Goal: Ask a question: Seek information or help from site administrators or community

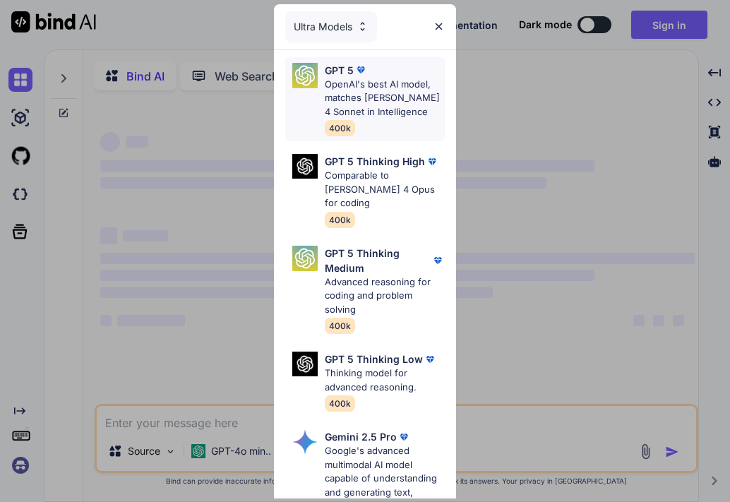
type textarea "x"
click at [438, 21] on img at bounding box center [439, 26] width 12 height 12
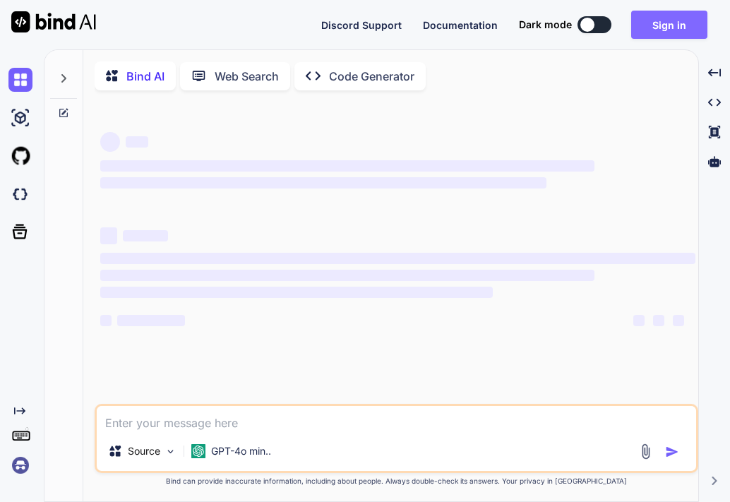
click at [674, 20] on button "Sign in" at bounding box center [669, 25] width 76 height 28
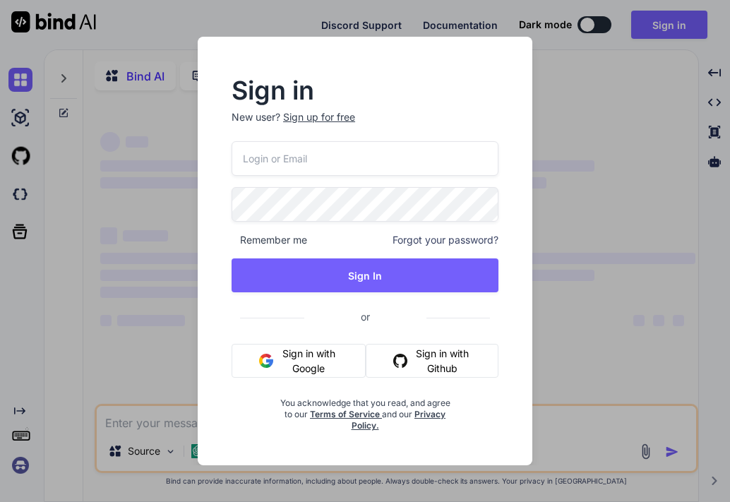
click at [293, 351] on button "Sign in with Google" at bounding box center [299, 361] width 134 height 34
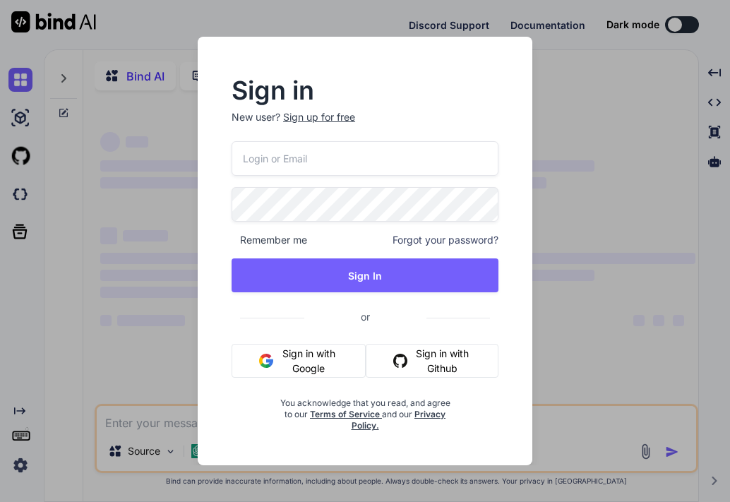
click at [301, 353] on button "Sign in with Google" at bounding box center [299, 361] width 134 height 34
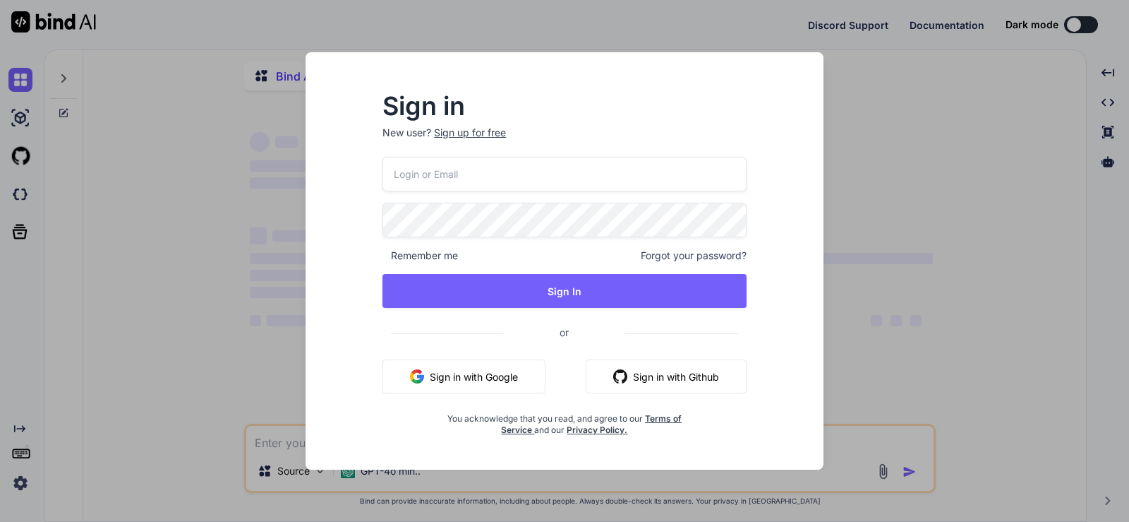
click at [466, 375] on button "Sign in with Google" at bounding box center [464, 376] width 163 height 34
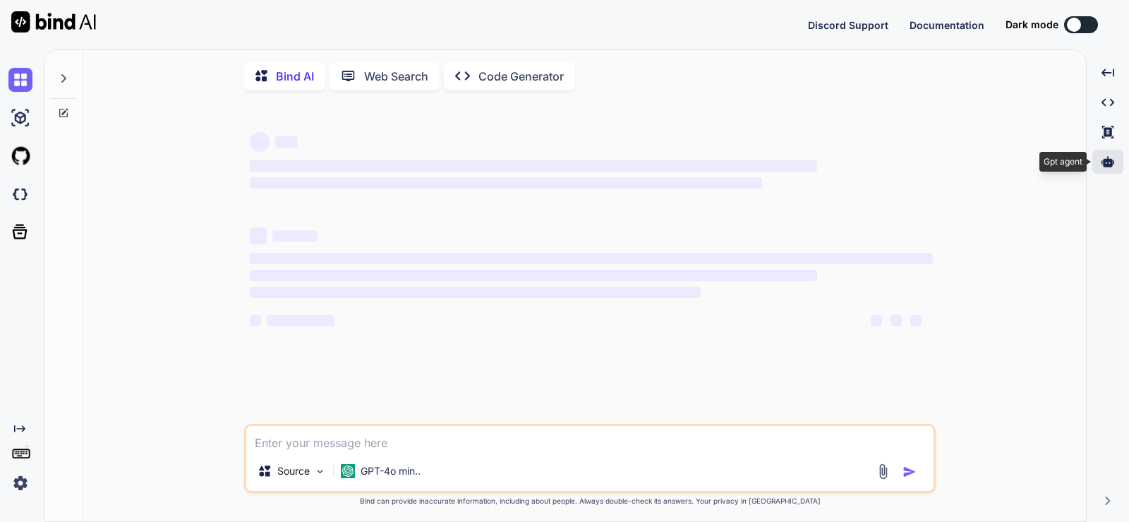
click at [729, 159] on icon at bounding box center [1108, 161] width 13 height 11
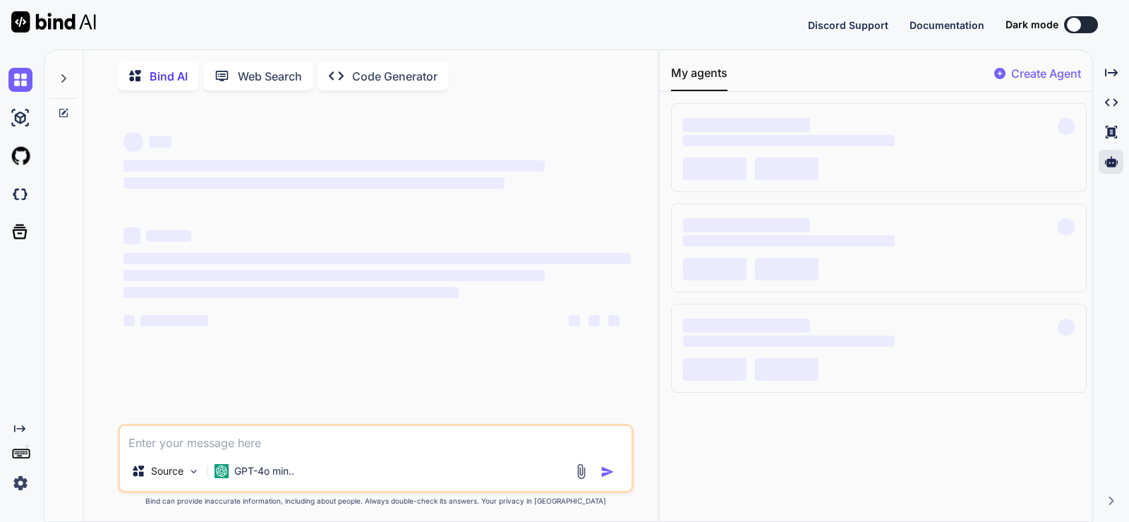
click at [729, 28] on button at bounding box center [1081, 24] width 34 height 17
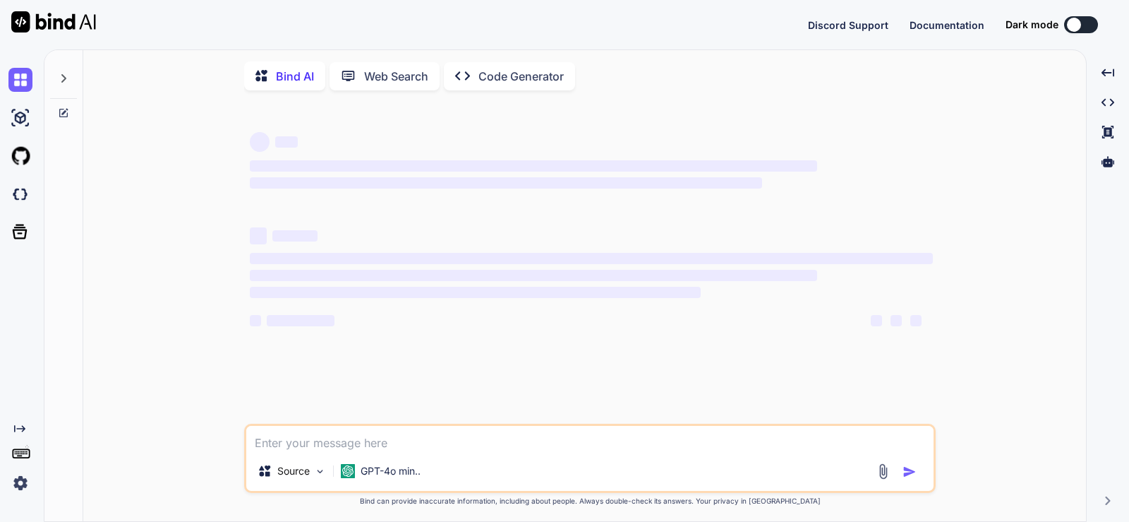
click at [361, 444] on textarea at bounding box center [589, 438] width 687 height 25
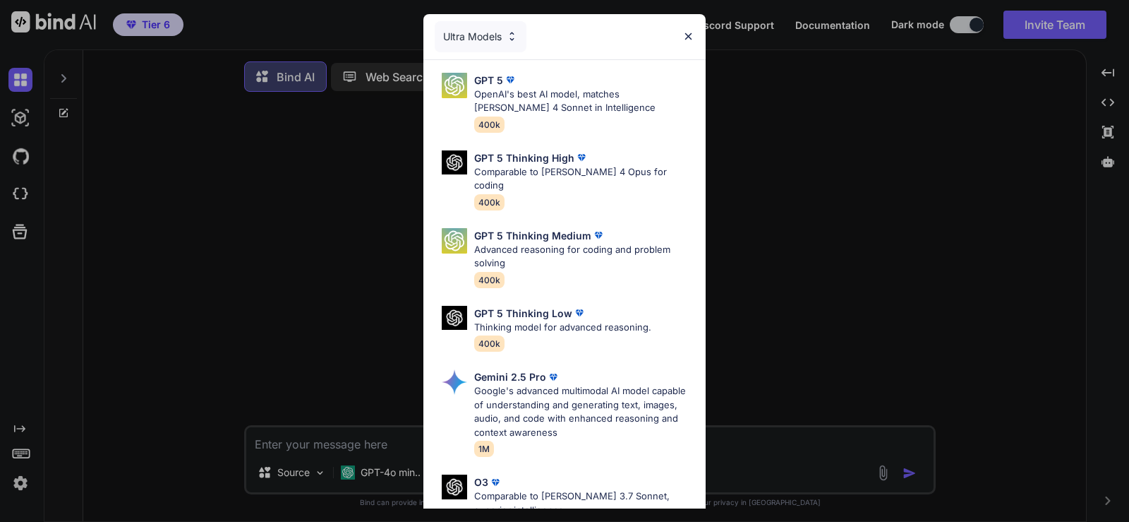
click at [359, 439] on div "Ultra Models GPT 5 OpenAI's best AI model, matches [PERSON_NAME] 4 Sonnet in In…" at bounding box center [564, 261] width 1129 height 522
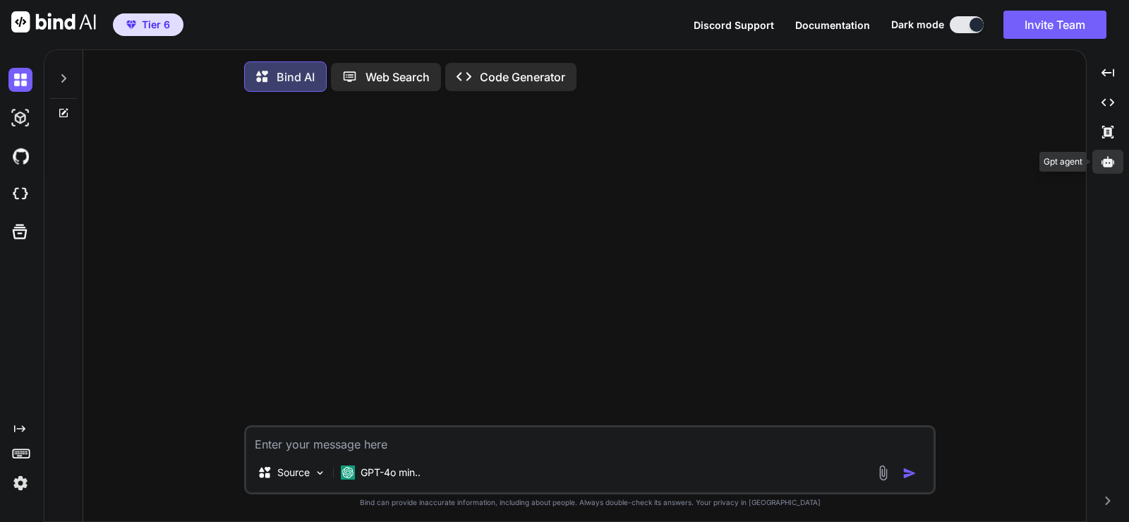
click at [1111, 164] on icon at bounding box center [1108, 161] width 13 height 11
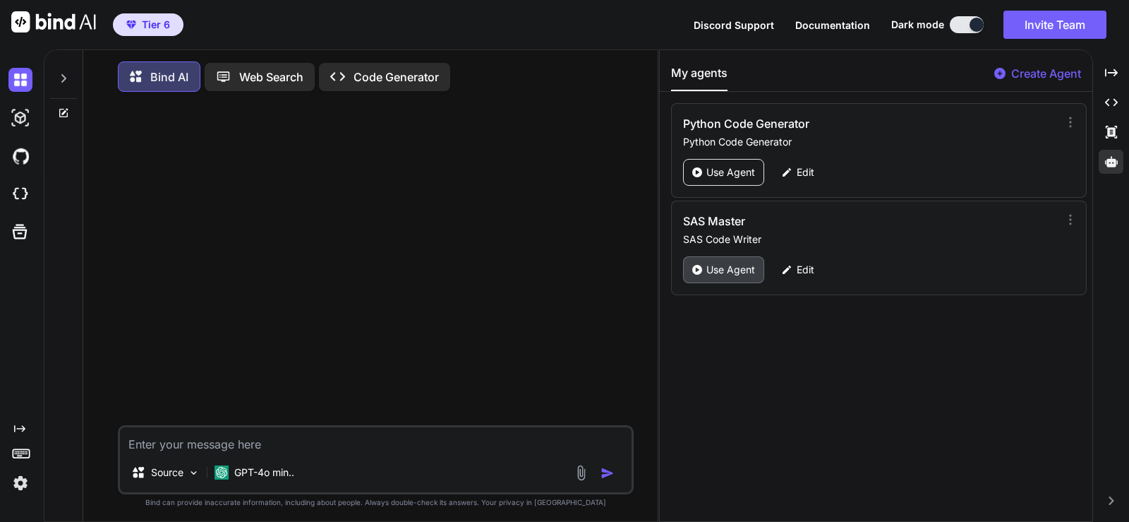
click at [728, 270] on p "Use Agent" at bounding box center [731, 270] width 49 height 14
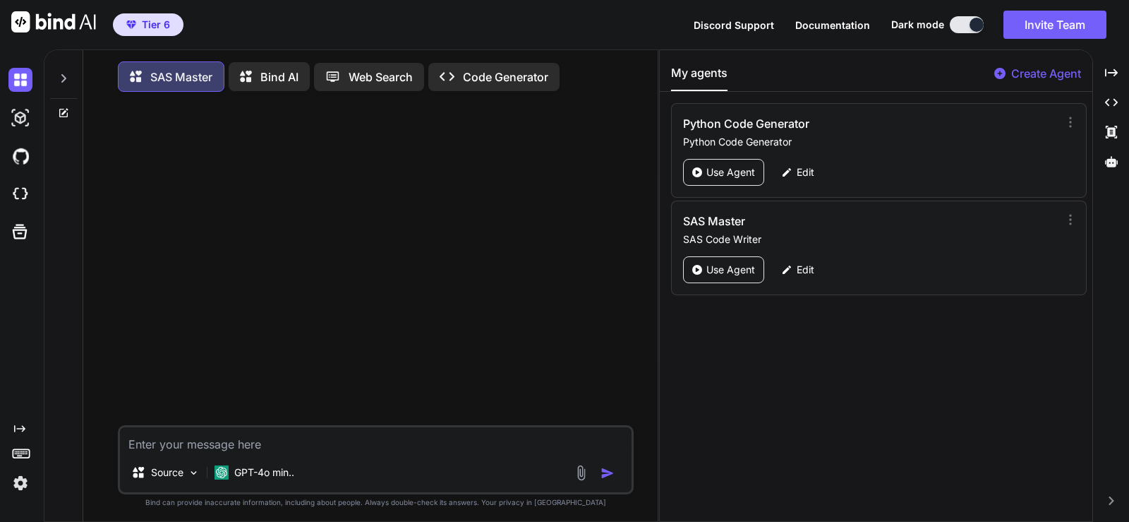
click at [69, 78] on div at bounding box center [63, 74] width 27 height 49
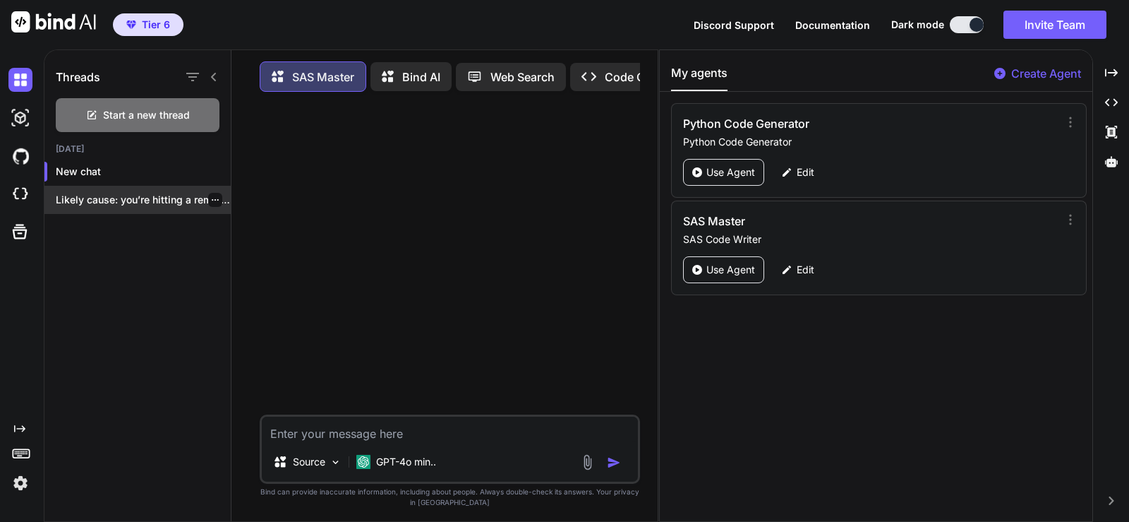
click at [121, 197] on p "Likely cause: you’re hitting a remote (Impala)..." at bounding box center [143, 200] width 175 height 14
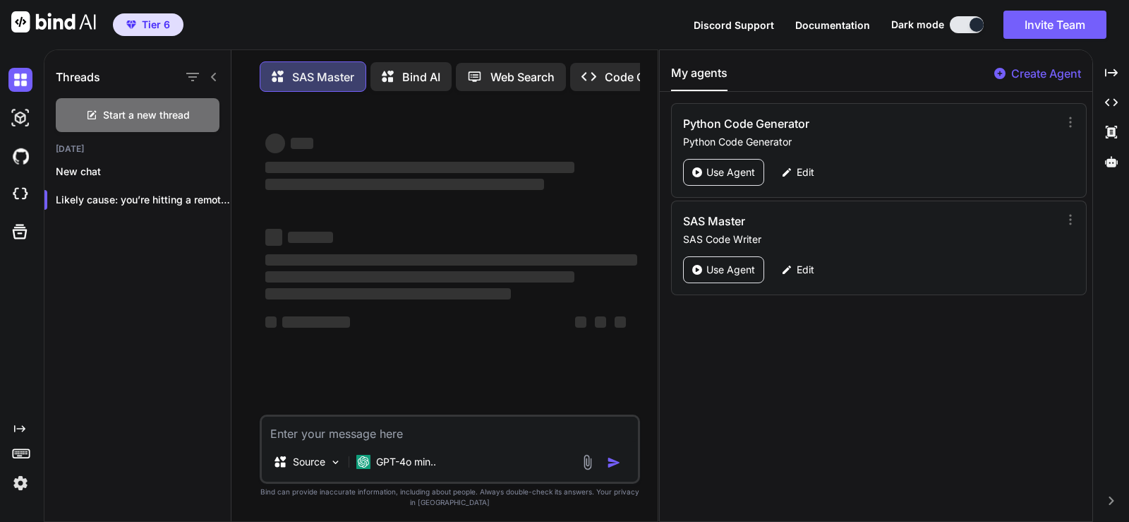
type textarea "x"
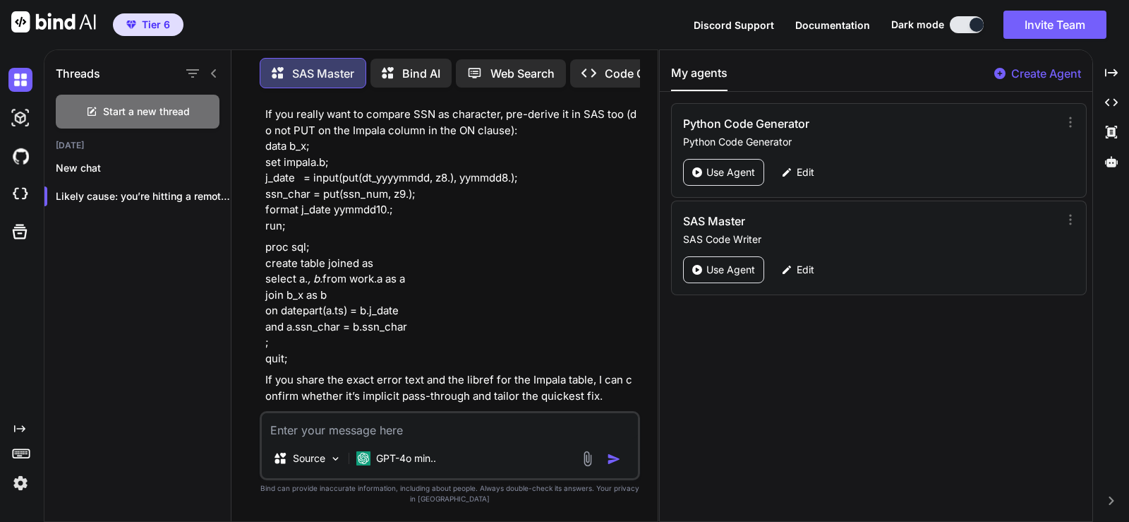
scroll to position [4753, 0]
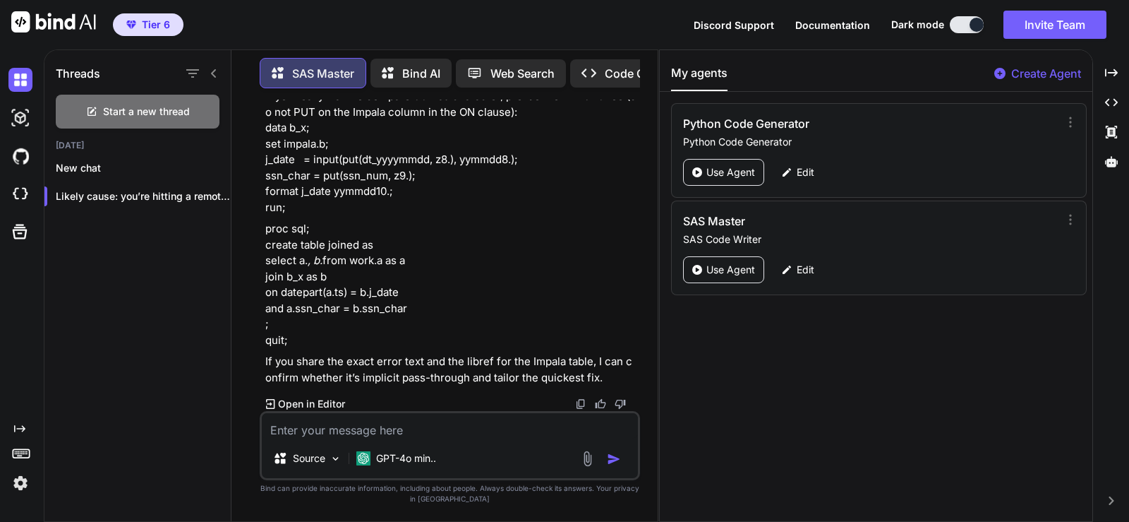
click at [431, 424] on textarea at bounding box center [450, 425] width 376 height 25
paste textarea "data historic; set fnl.daily_losses; where posting_month < '[DATE]'d; run; proc…"
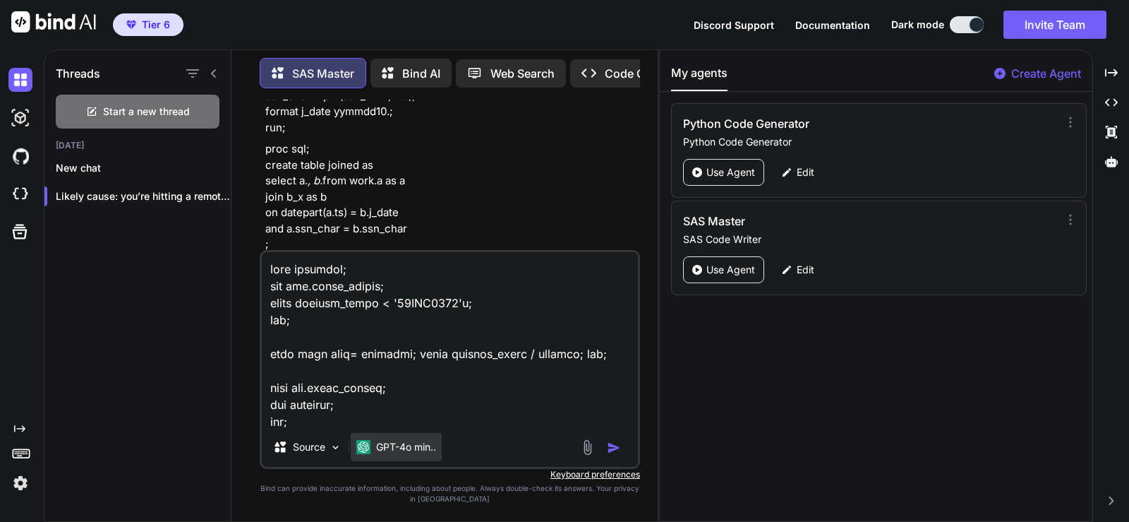
scroll to position [3067, 0]
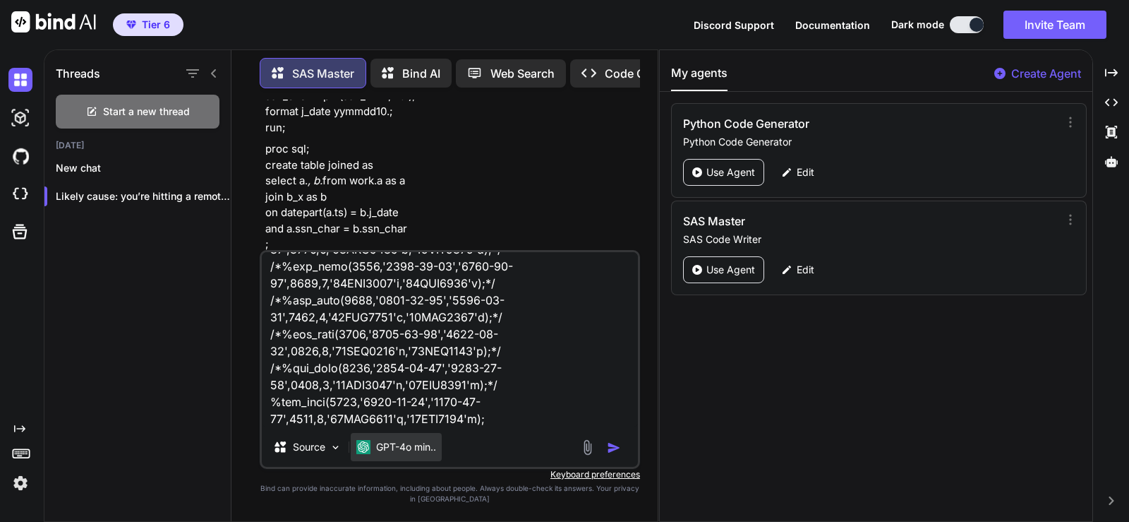
type textarea "data historic; set fnl.daily_losses; where posting_month < '[DATE]'d; run; proc…"
click at [402, 450] on p "GPT-4o min.." at bounding box center [406, 447] width 60 height 14
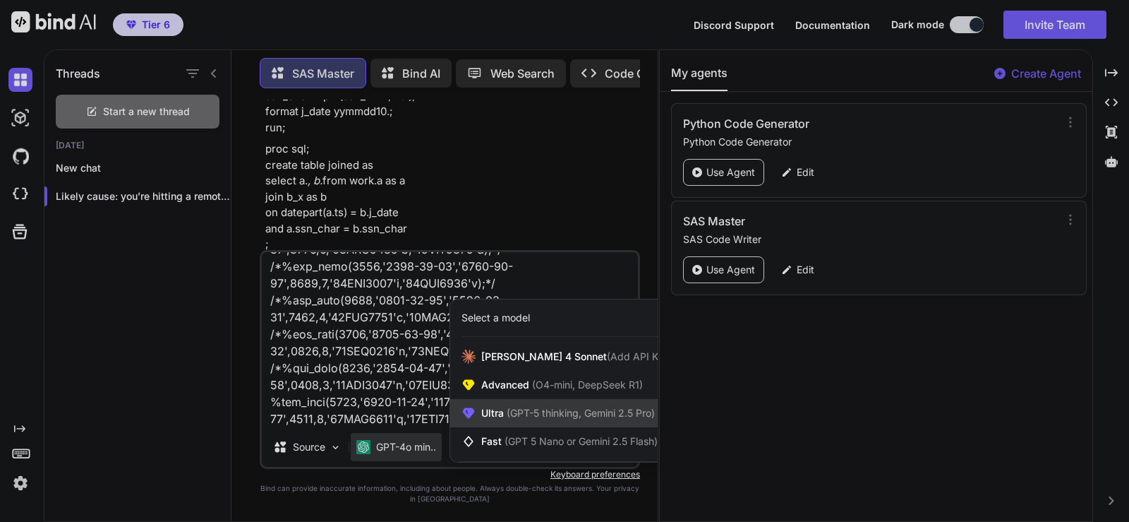
click at [522, 412] on span "(GPT-5 thinking, Gemini 2.5 Pro)" at bounding box center [579, 413] width 151 height 12
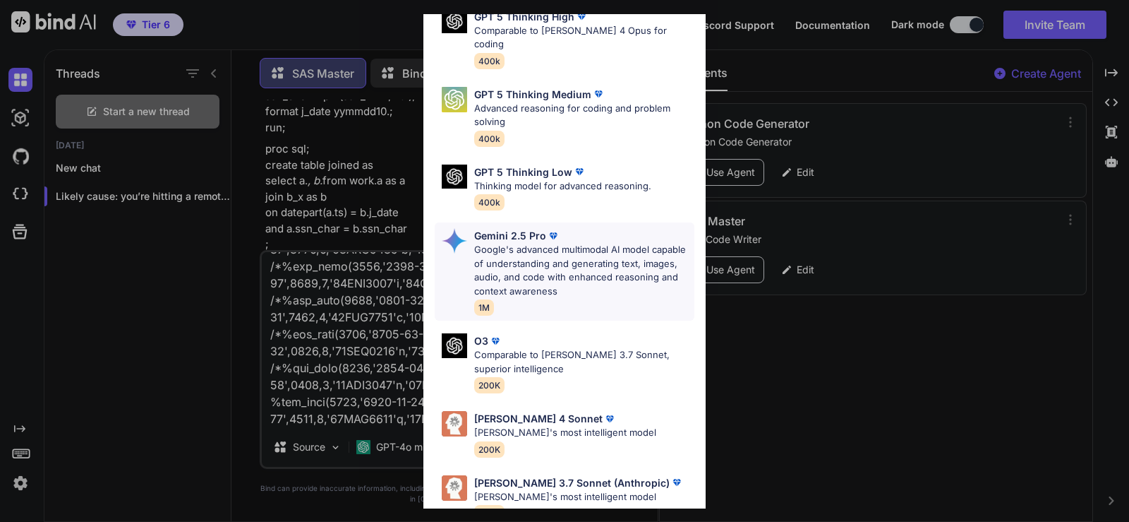
scroll to position [156, 0]
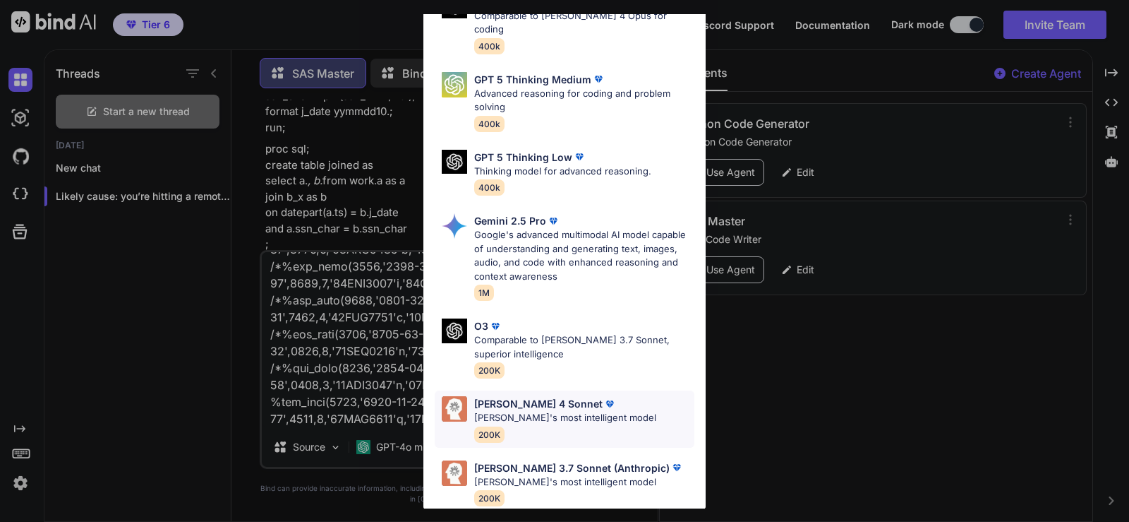
click at [527, 396] on p "[PERSON_NAME] 4 Sonnet" at bounding box center [538, 403] width 128 height 15
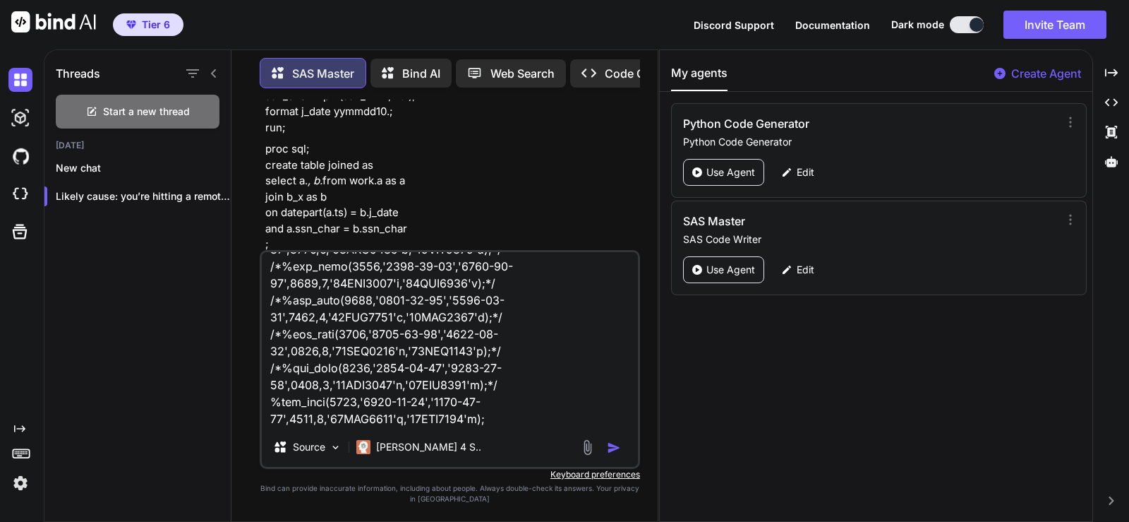
click at [615, 445] on img "button" at bounding box center [614, 447] width 14 height 14
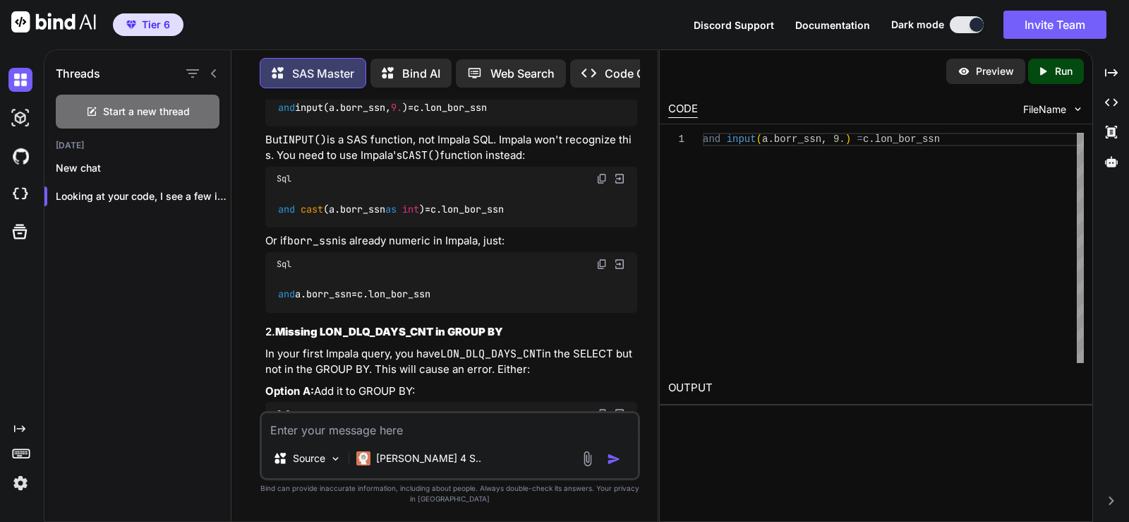
scroll to position [6124, 0]
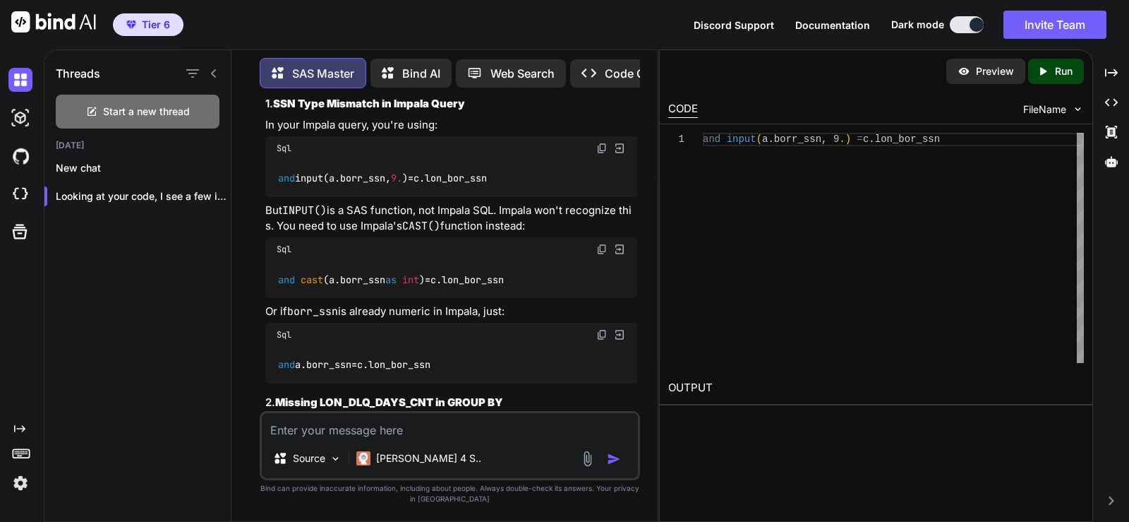
drag, startPoint x: 528, startPoint y: 359, endPoint x: 277, endPoint y: 368, distance: 250.7
click at [277, 298] on div "and cast (a.borr_ssn as int ) = c.lon_bor_ssn" at bounding box center [451, 279] width 372 height 37
copy code "and cast (a.borr_ssn as int ) = c.lon_bor_ssn"
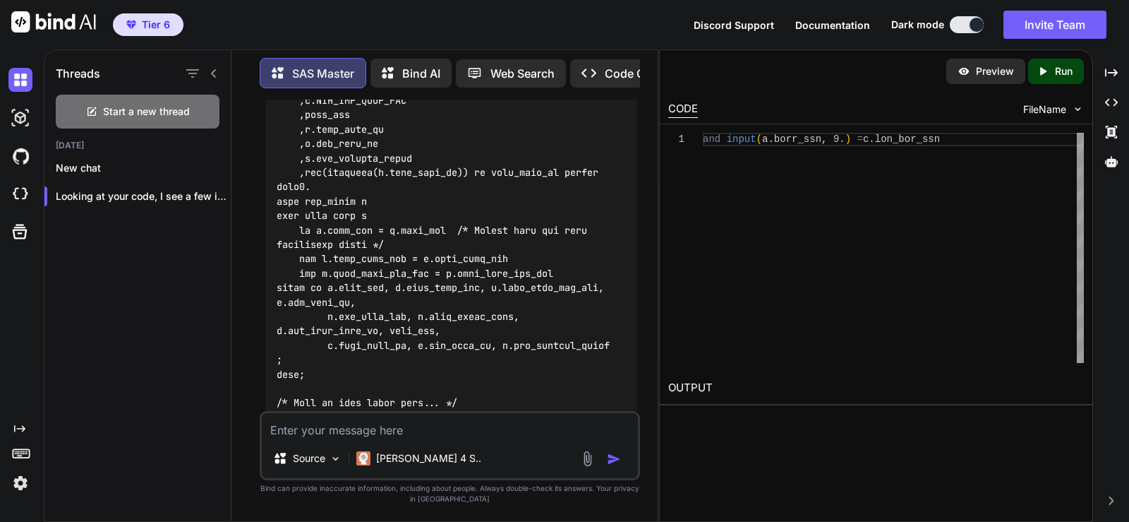
scroll to position [8383, 0]
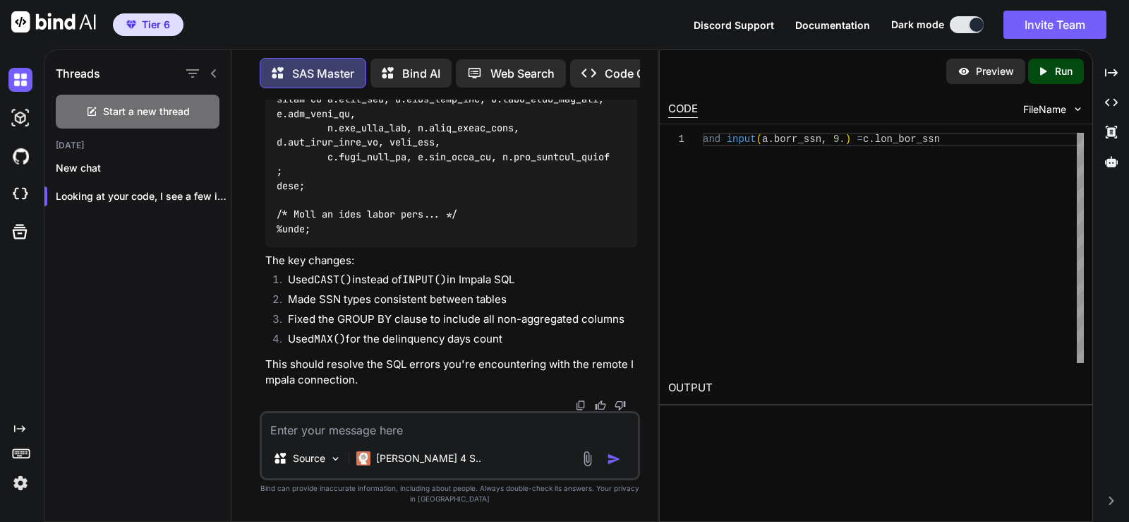
click at [398, 425] on textarea at bounding box center [450, 425] width 376 height 25
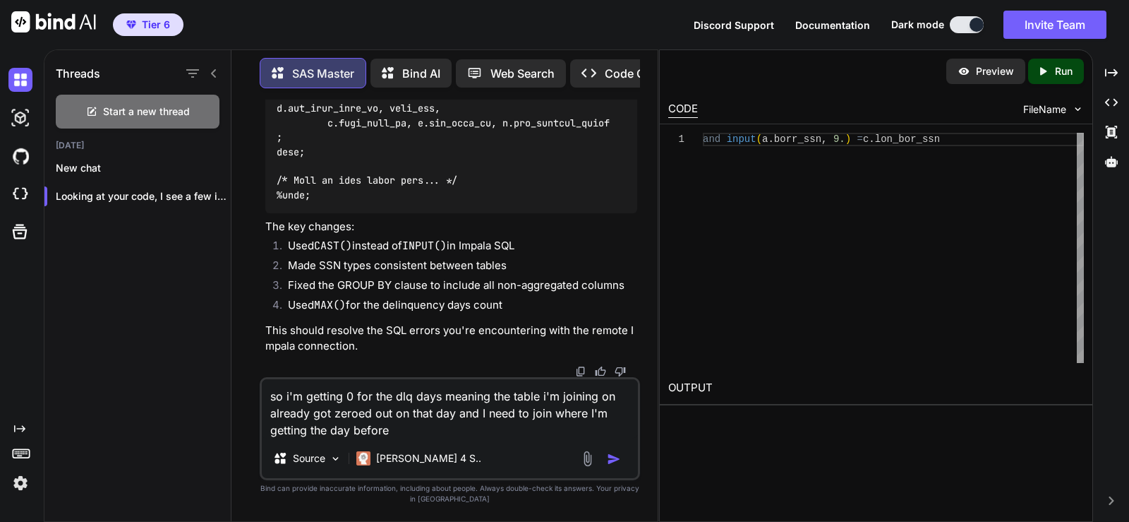
type textarea "so i'm getting 0 for the dlq days meaning the table i'm joining on already got …"
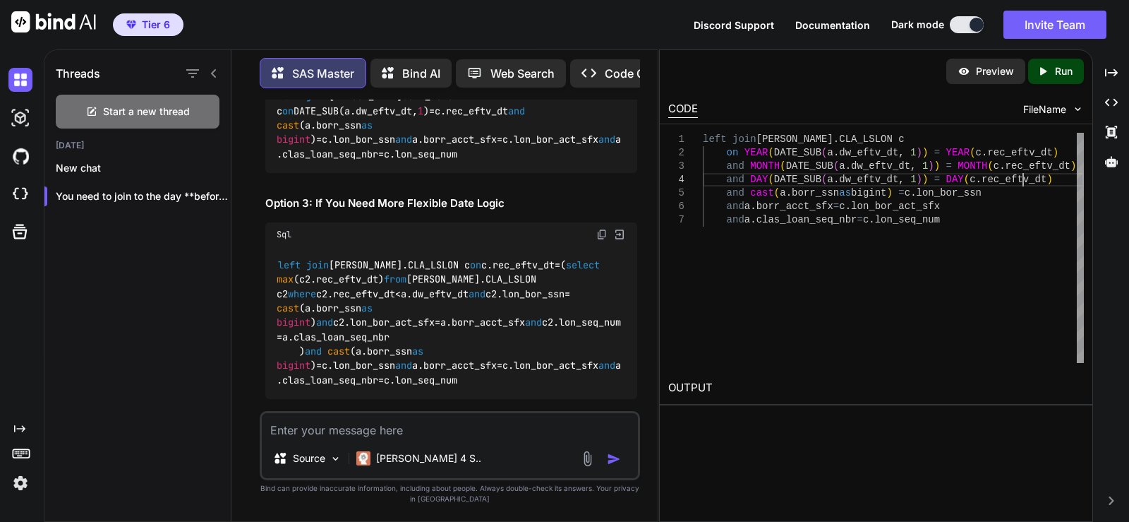
scroll to position [0, 0]
drag, startPoint x: 1024, startPoint y: 180, endPoint x: 724, endPoint y: 181, distance: 300.0
click at [724, 181] on div "left join [PERSON_NAME] . CLA_LSLON c on YEAR ( DATE_SUB ( a . dw_eftv_dt , 1 )…" at bounding box center [893, 248] width 381 height 230
type textarea "left join [PERSON_NAME].CLA_LSLON c on YEAR(DATE_SUB(a.dw_eftv_dt, 1)) = YEAR(c…"
click at [1050, 167] on div "left join [PERSON_NAME] . CLA_LSLON c on YEAR ( DATE_SUB ( a . dw_eftv_dt , 1 )…" at bounding box center [893, 248] width 381 height 230
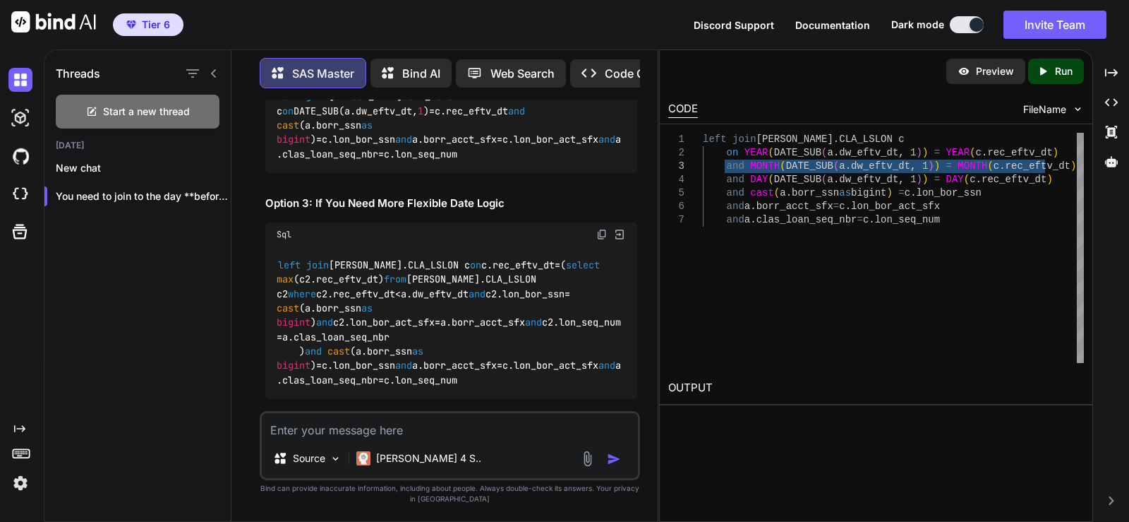
drag, startPoint x: 1047, startPoint y: 165, endPoint x: 725, endPoint y: 162, distance: 322.6
click at [725, 162] on div "left join [PERSON_NAME] . CLA_LSLON c on YEAR ( DATE_SUB ( a . dw_eftv_dt , 1 )…" at bounding box center [893, 248] width 381 height 230
